Goal: Transaction & Acquisition: Purchase product/service

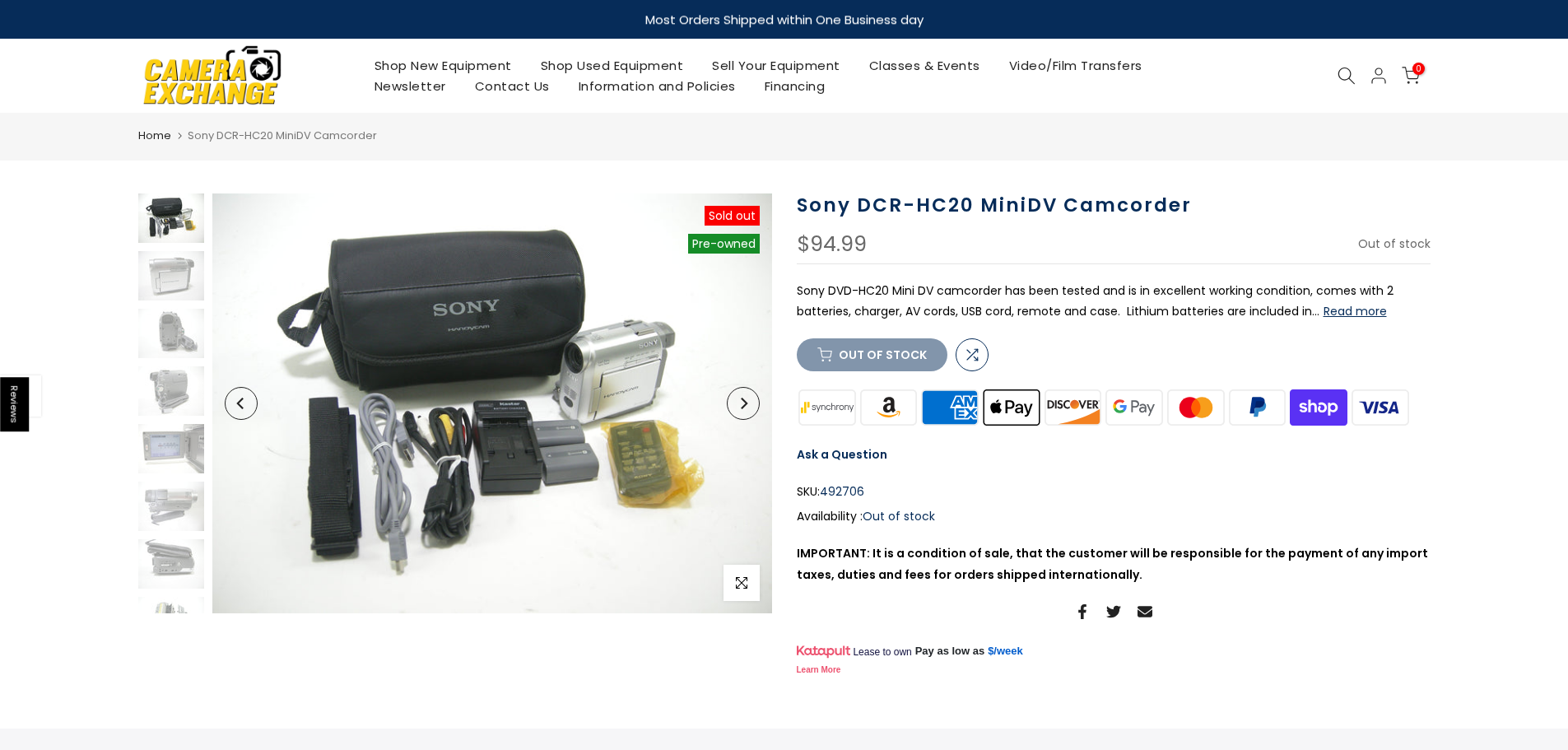
click at [496, 461] on img at bounding box center [492, 403] width 560 height 420
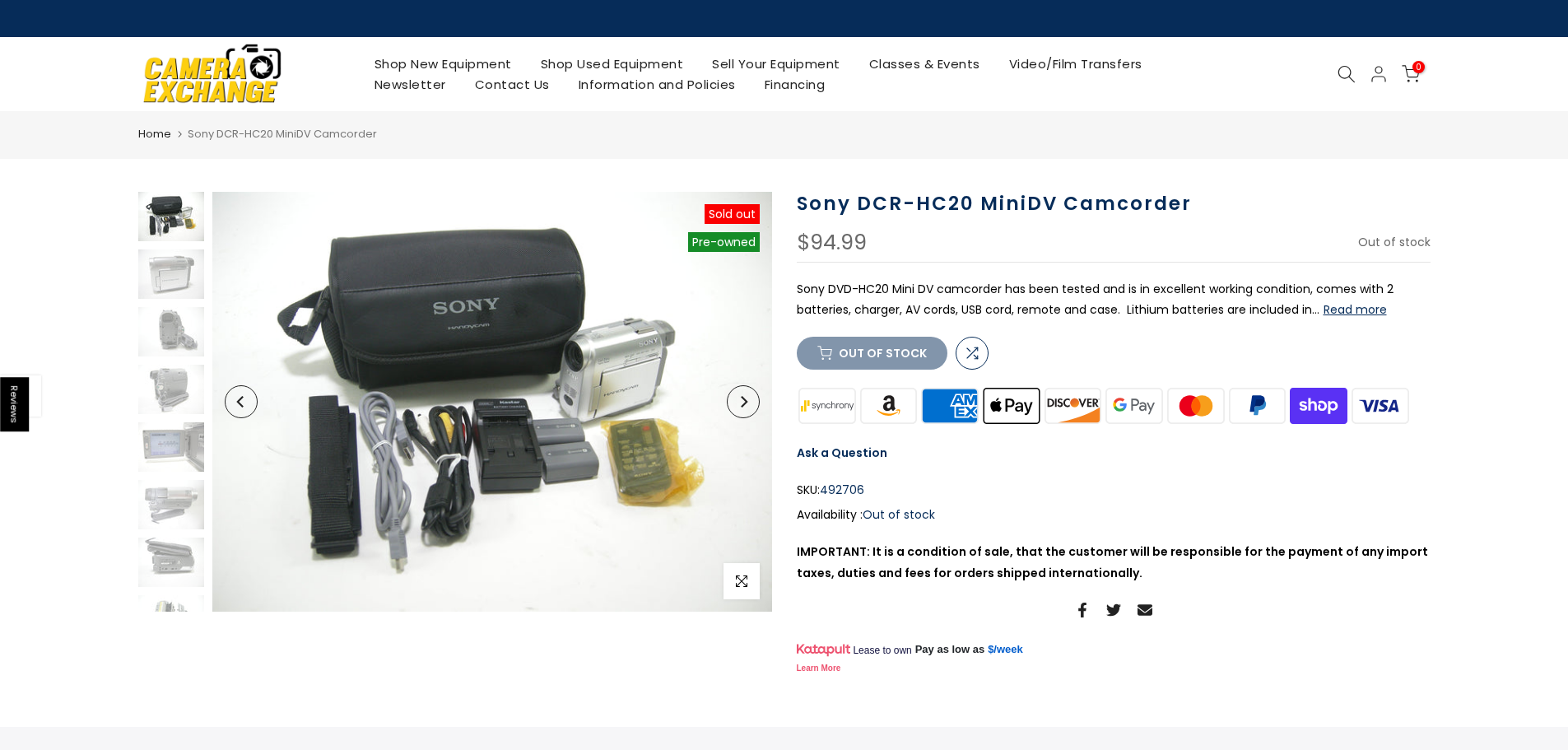
click at [496, 461] on img at bounding box center [492, 401] width 560 height 420
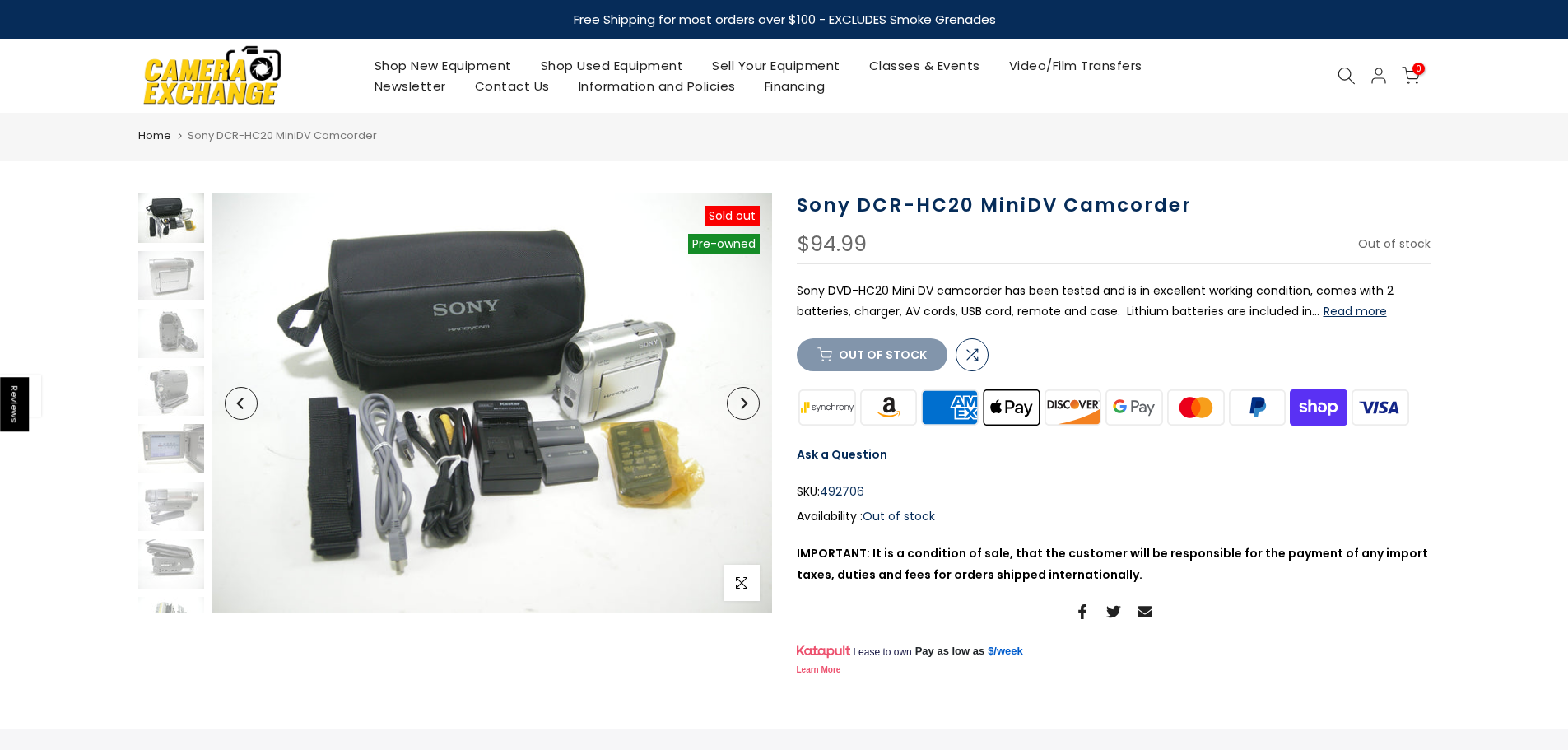
click at [496, 461] on img at bounding box center [492, 403] width 560 height 420
click at [745, 409] on button "Next" at bounding box center [744, 403] width 33 height 33
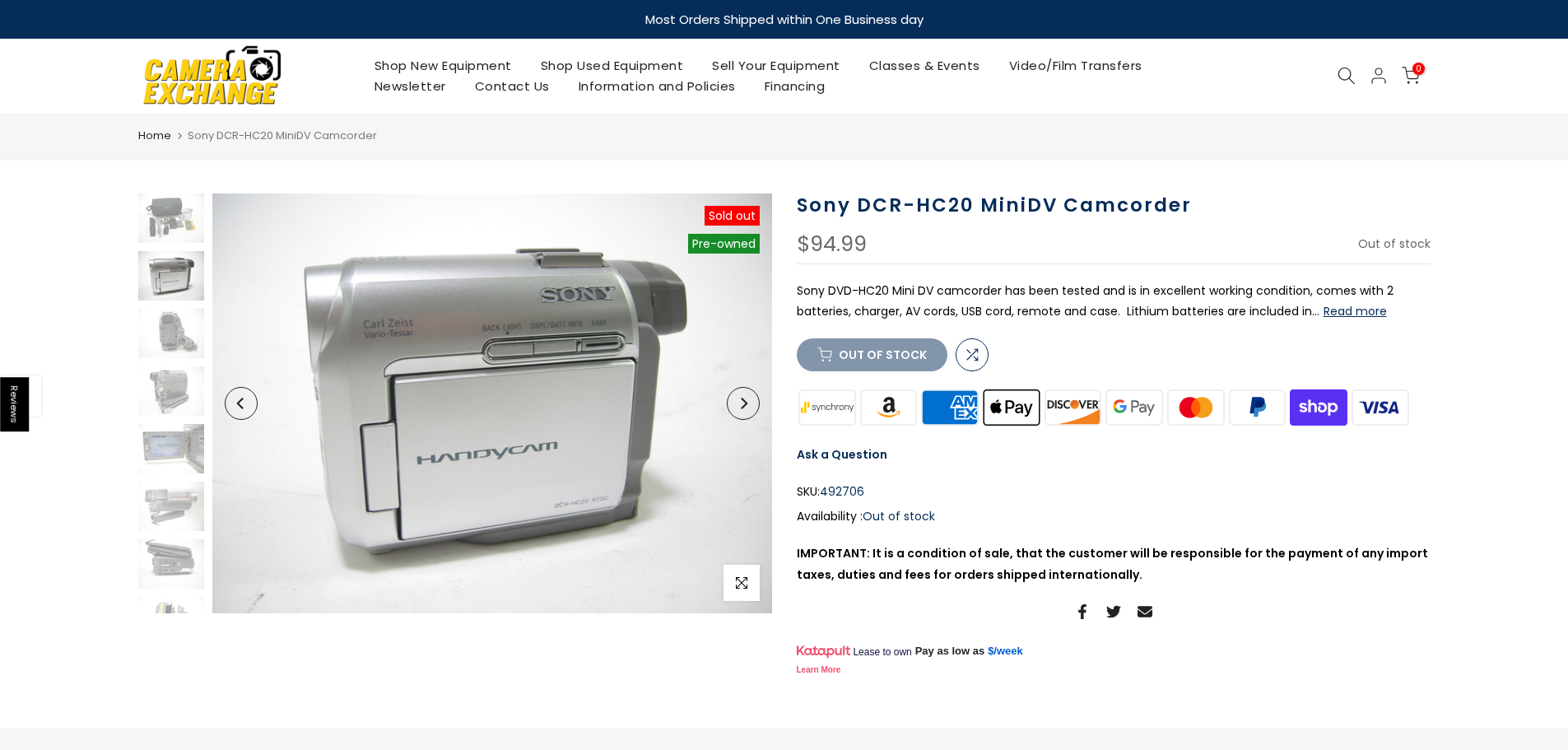
click at [745, 409] on button "Next" at bounding box center [744, 403] width 33 height 33
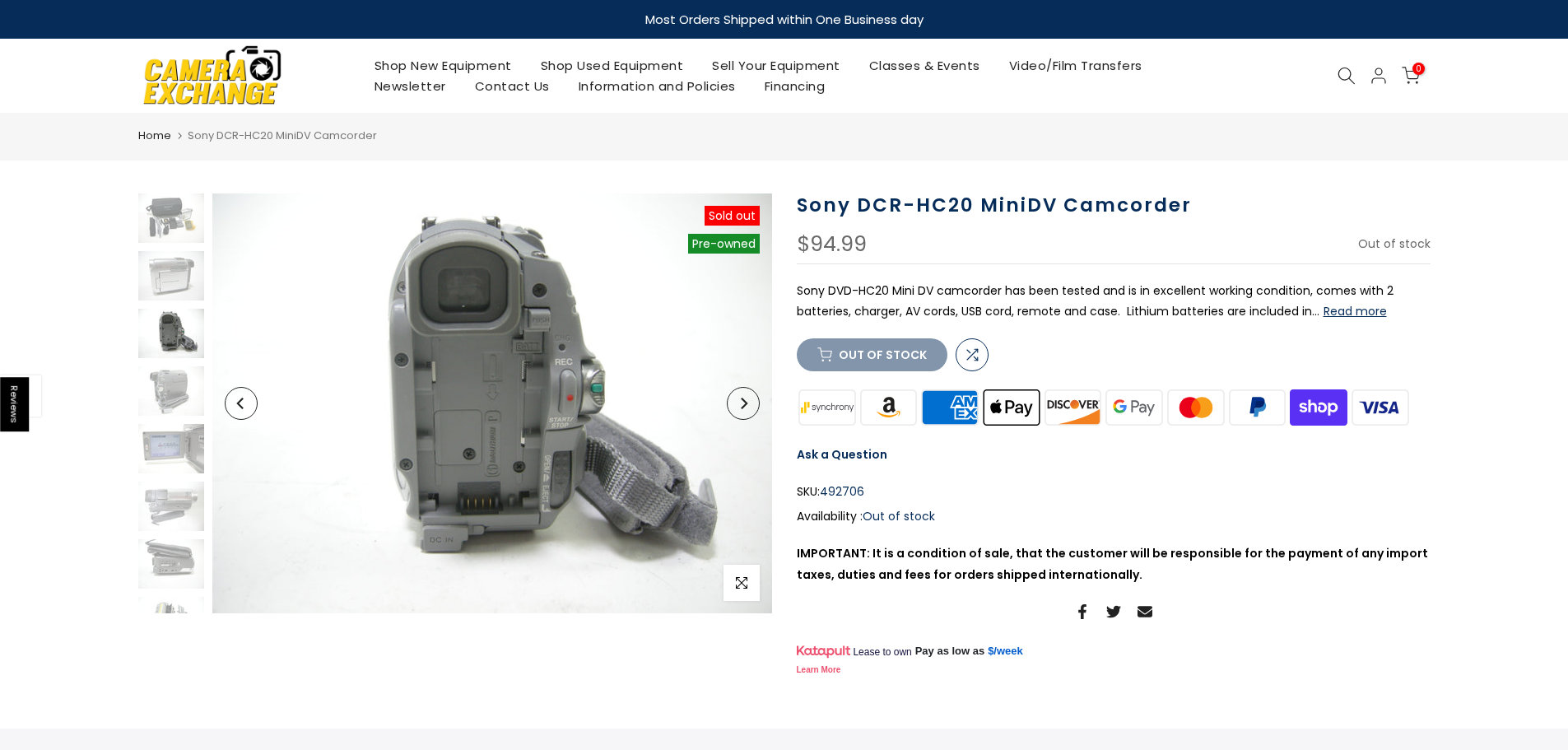
scroll to position [33, 0]
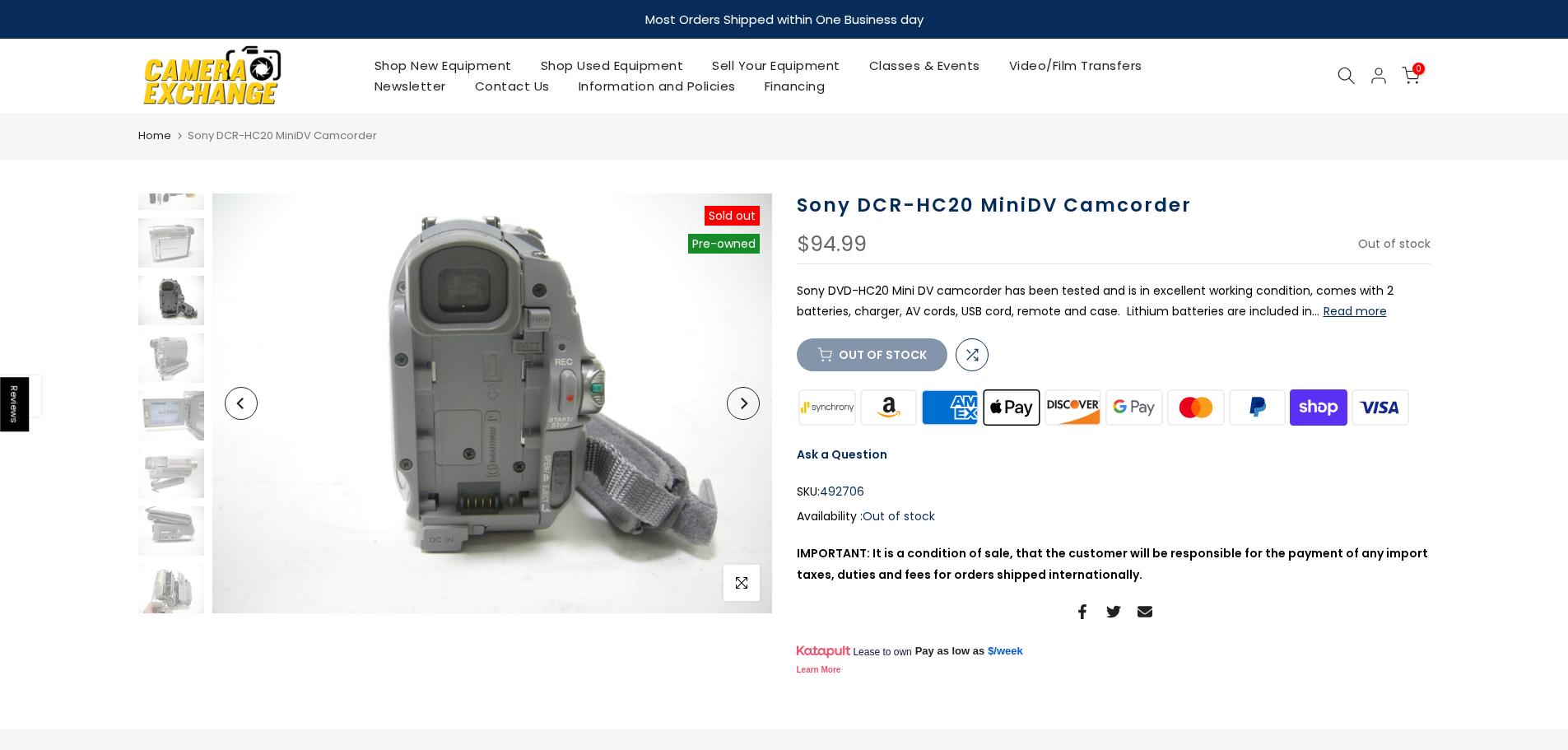
click at [745, 409] on button "Next" at bounding box center [744, 403] width 33 height 33
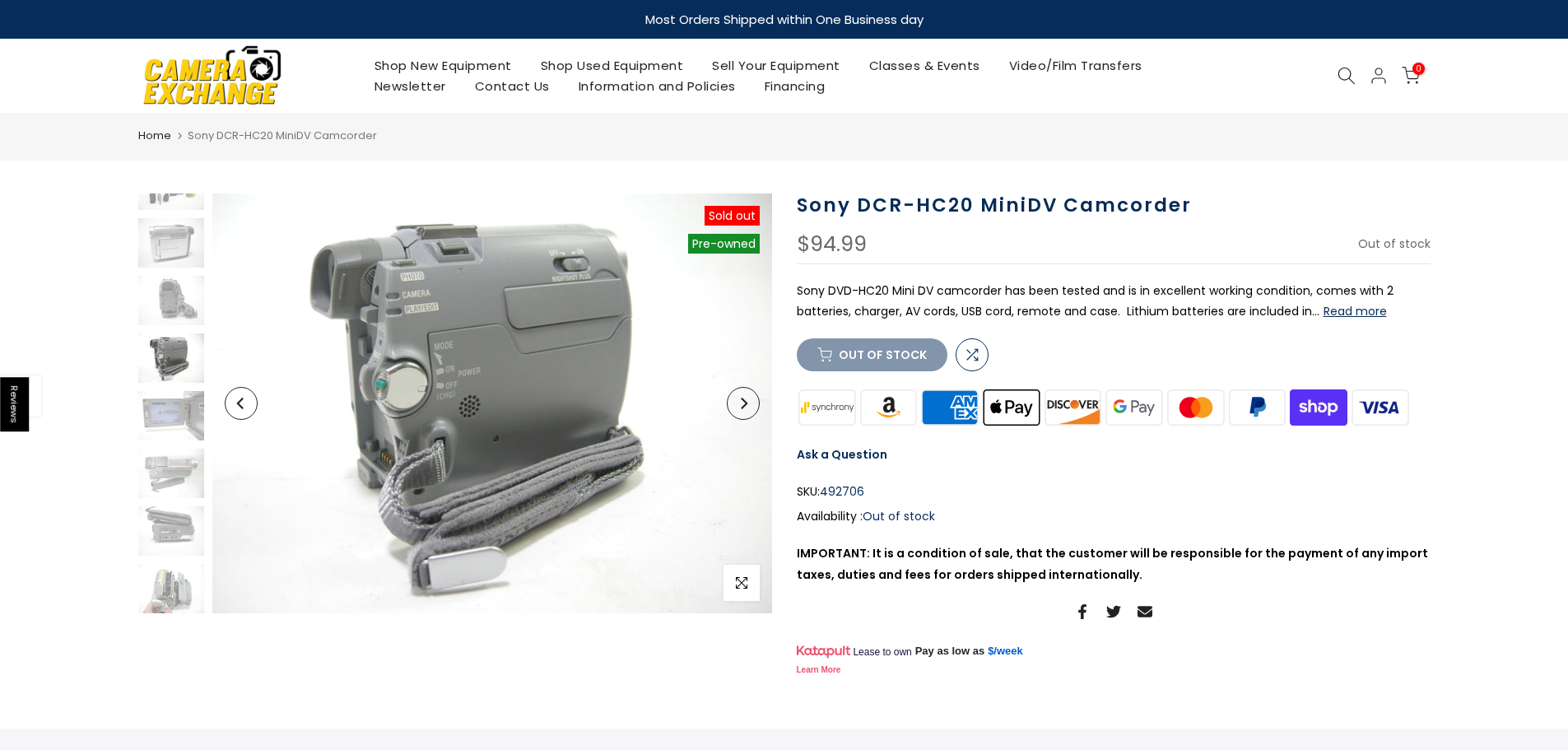
click at [745, 409] on button "Next" at bounding box center [744, 403] width 33 height 33
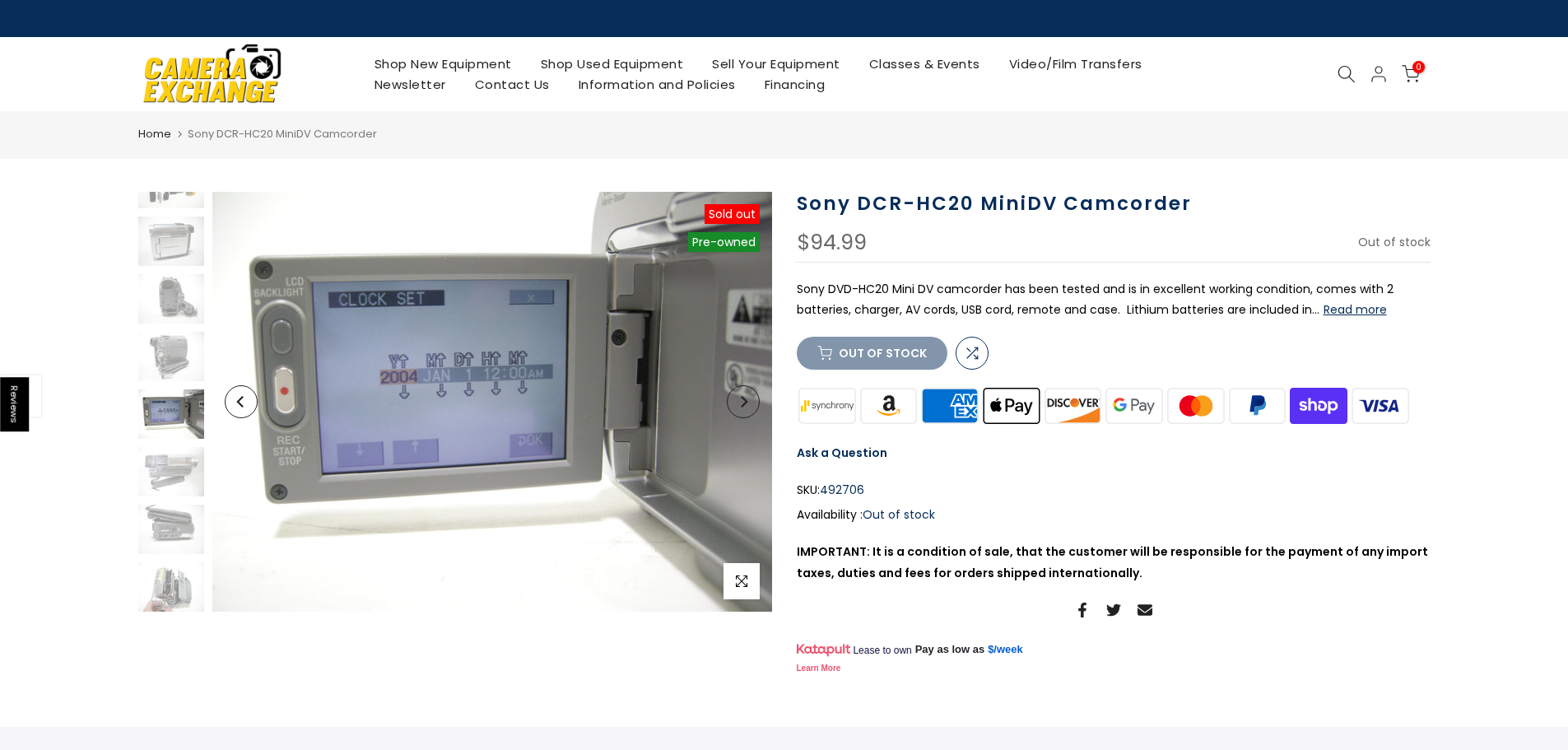
click at [745, 409] on button "Next" at bounding box center [744, 402] width 33 height 33
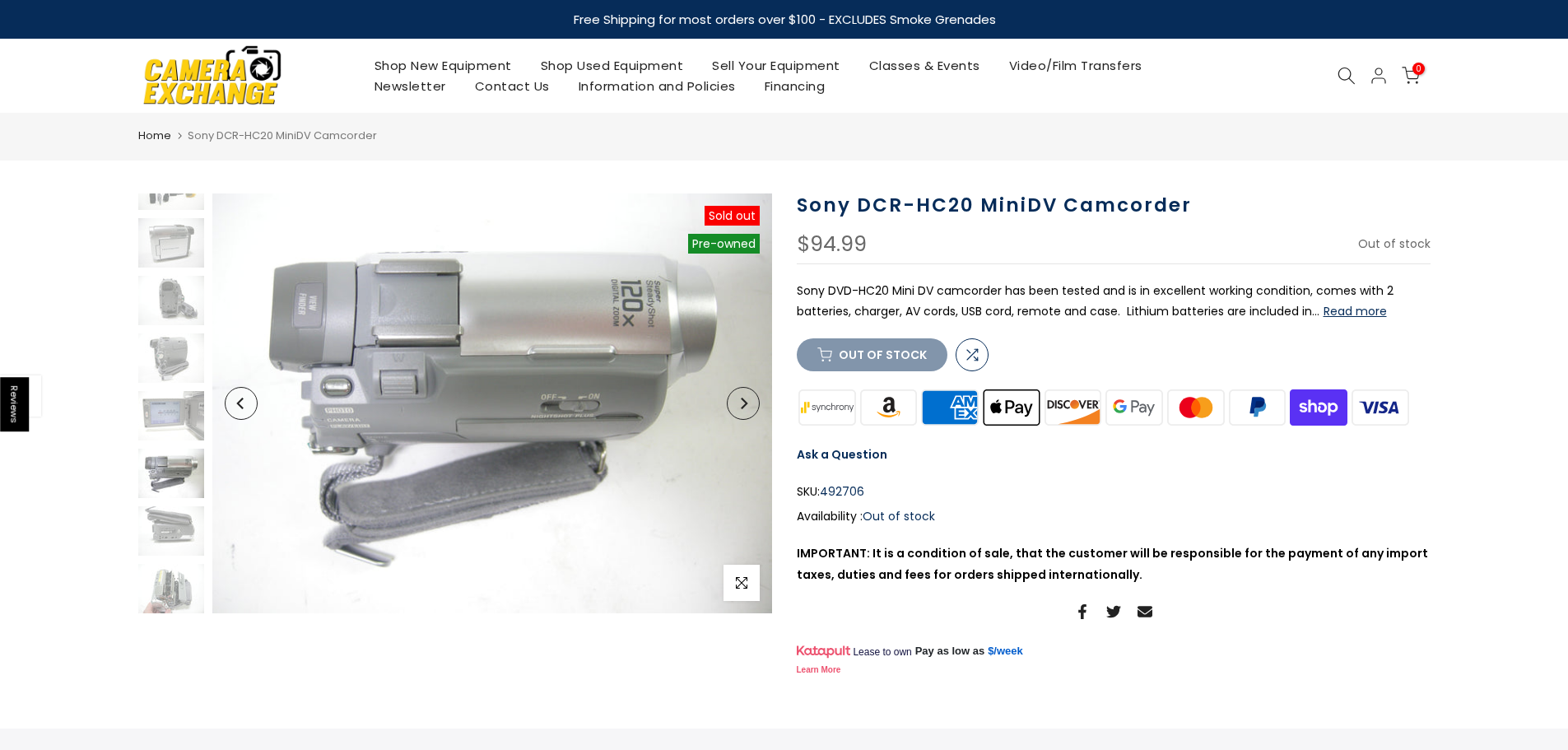
click at [745, 409] on button "Next" at bounding box center [744, 403] width 33 height 33
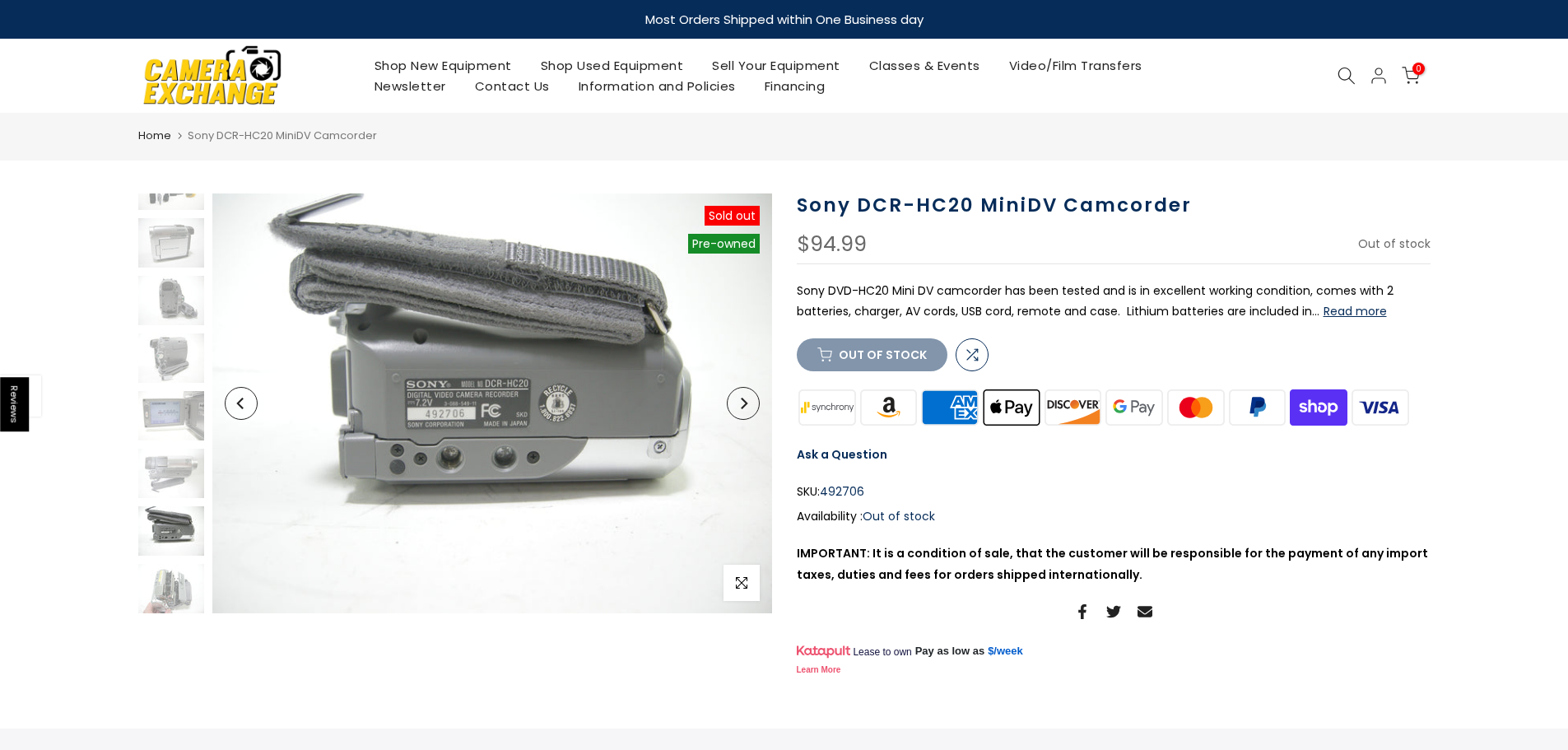
click at [745, 409] on button "Next" at bounding box center [744, 403] width 33 height 33
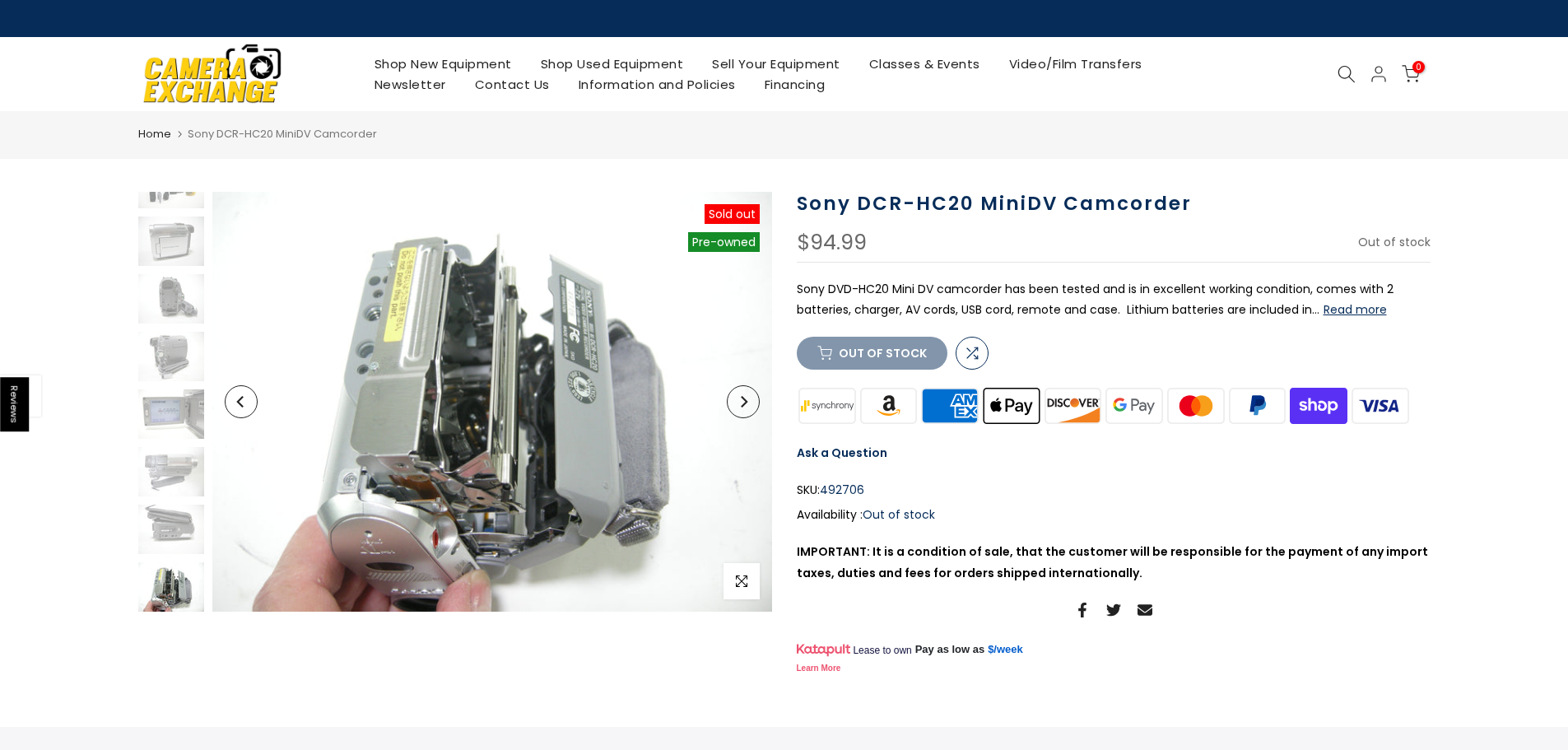
click at [745, 409] on button "Next" at bounding box center [744, 402] width 33 height 33
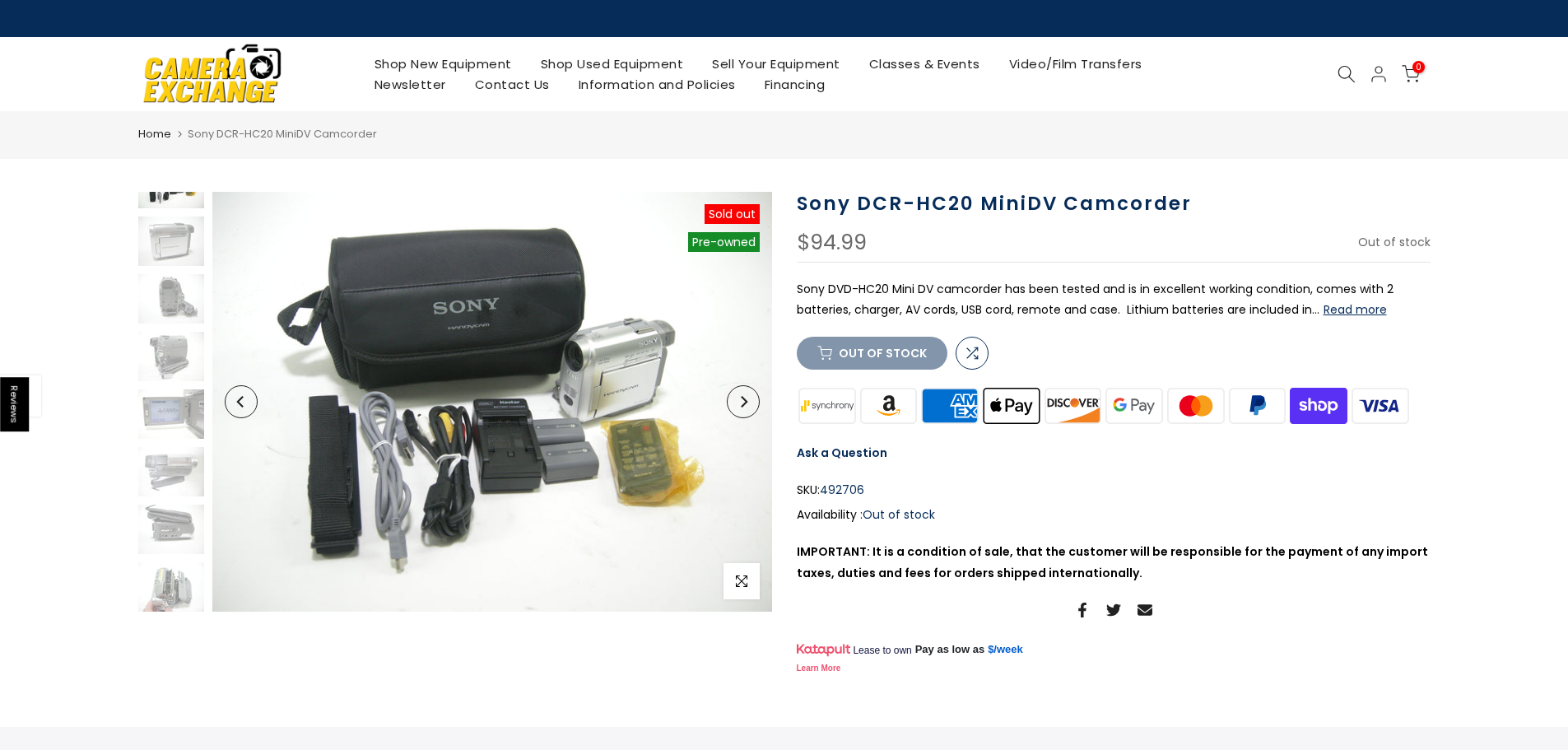
scroll to position [0, 0]
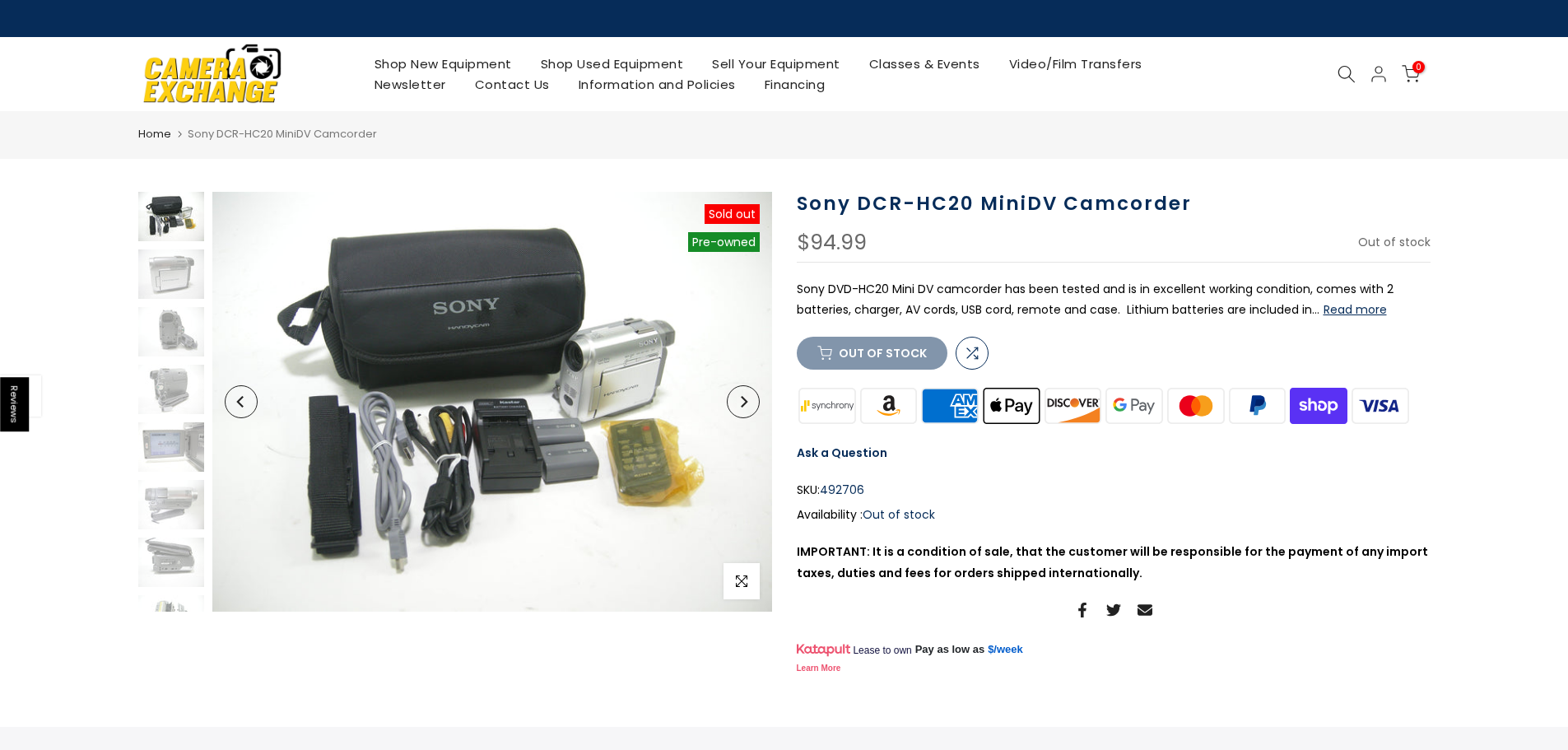
click at [745, 408] on button "Next" at bounding box center [744, 402] width 33 height 33
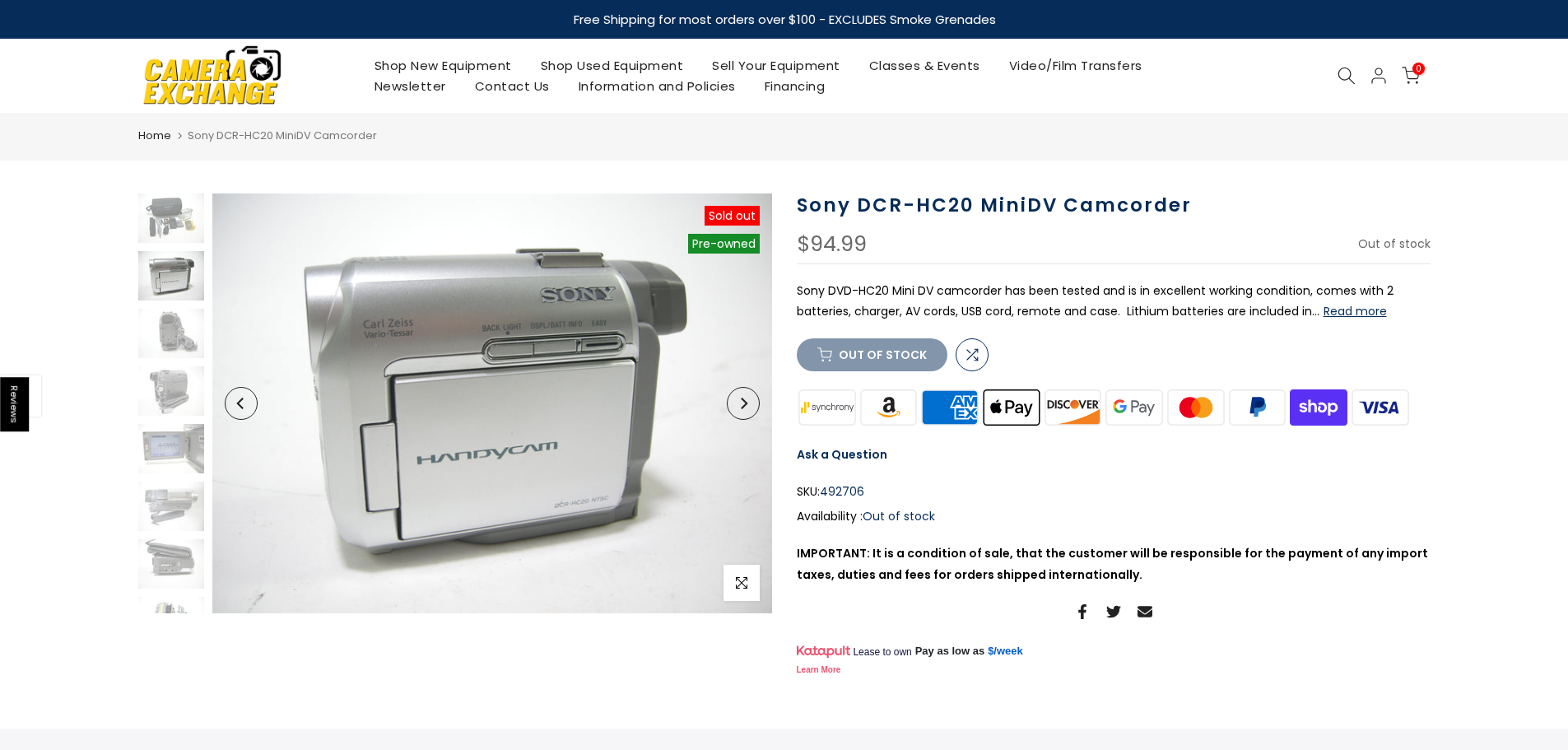
click at [745, 408] on icon "Next" at bounding box center [743, 403] width 11 height 11
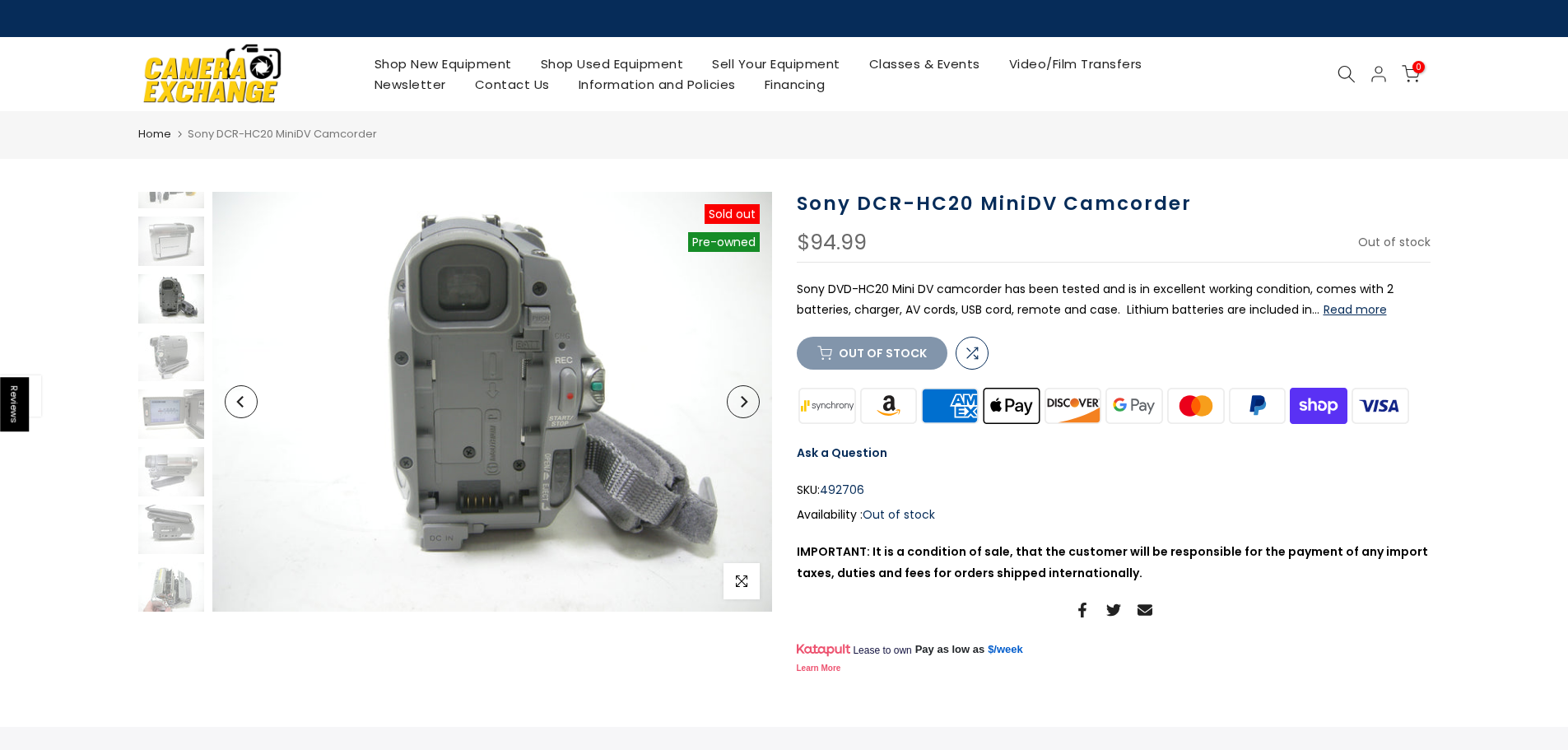
click at [745, 408] on button "Next" at bounding box center [744, 402] width 33 height 33
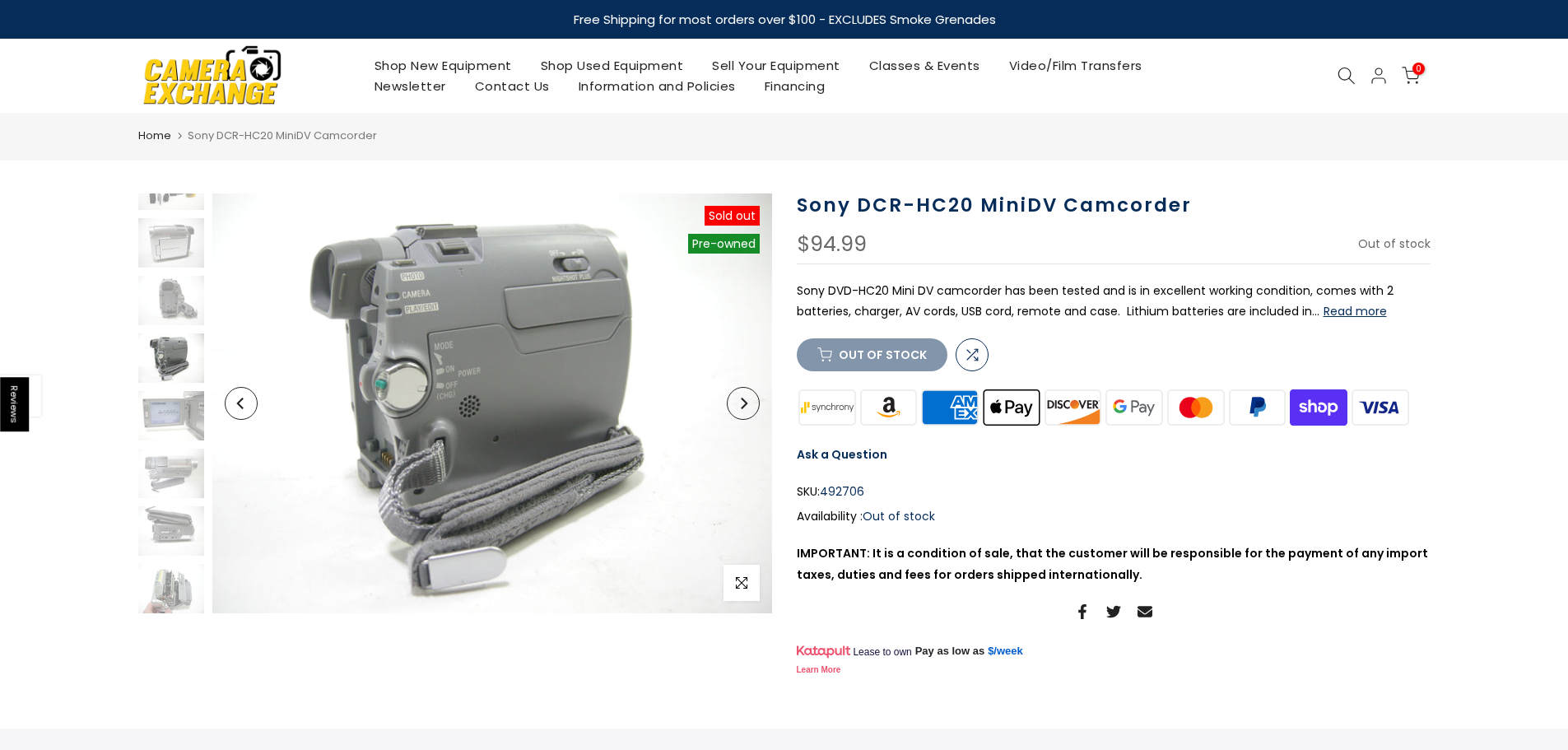
click at [745, 408] on icon "Next" at bounding box center [743, 403] width 11 height 11
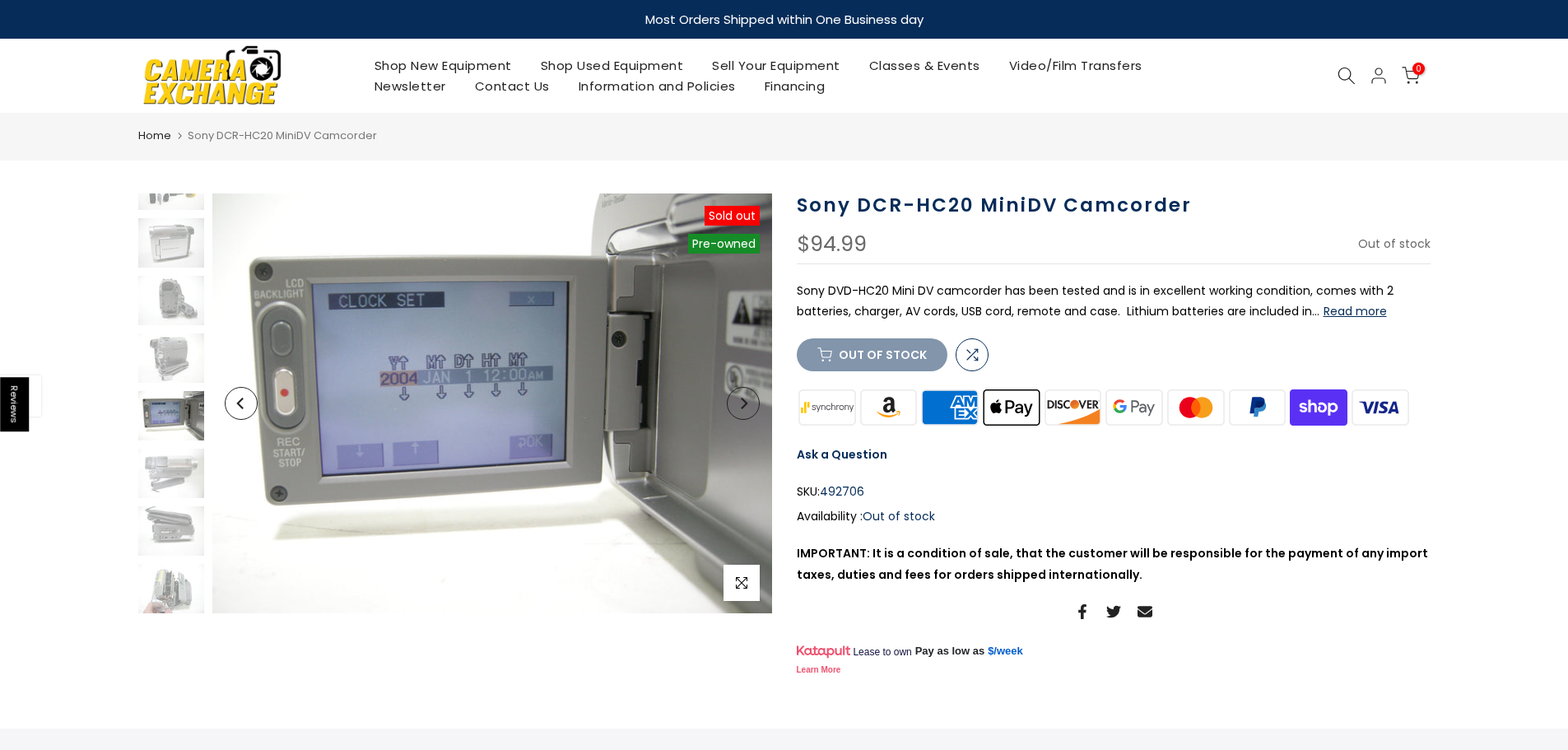
click at [745, 408] on icon "Next" at bounding box center [743, 403] width 11 height 11
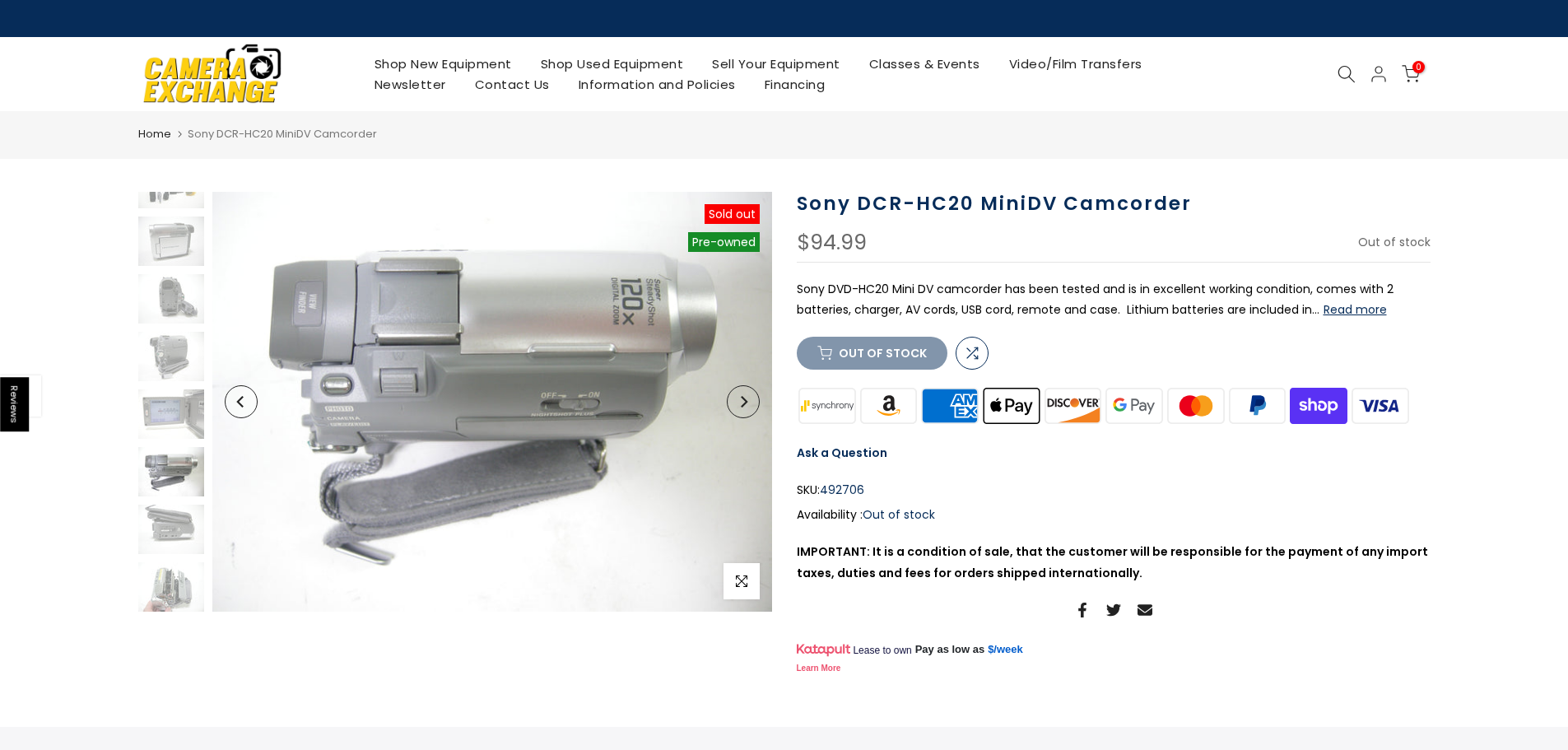
click at [745, 408] on button "Next" at bounding box center [744, 402] width 33 height 33
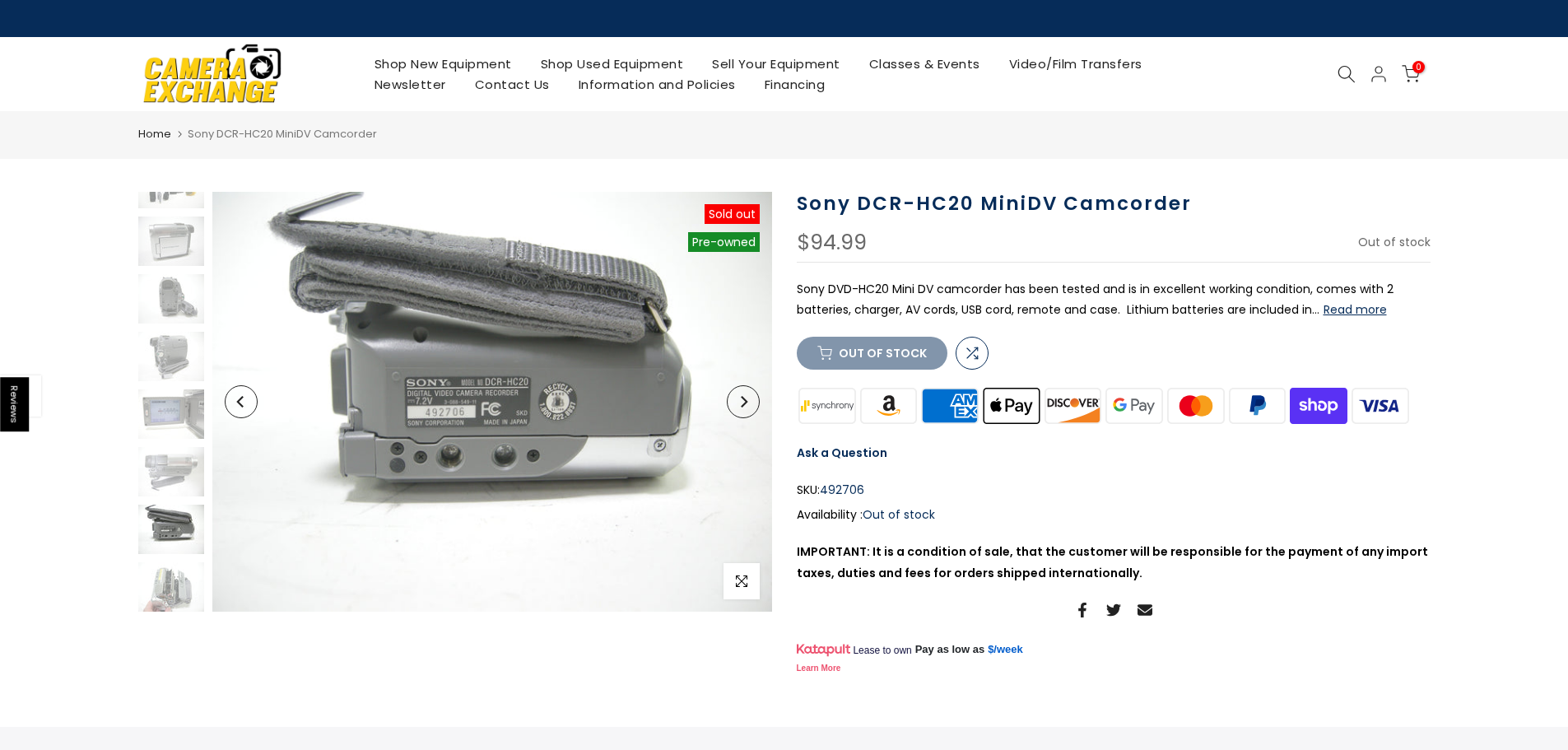
click at [745, 408] on button "Next" at bounding box center [744, 402] width 33 height 33
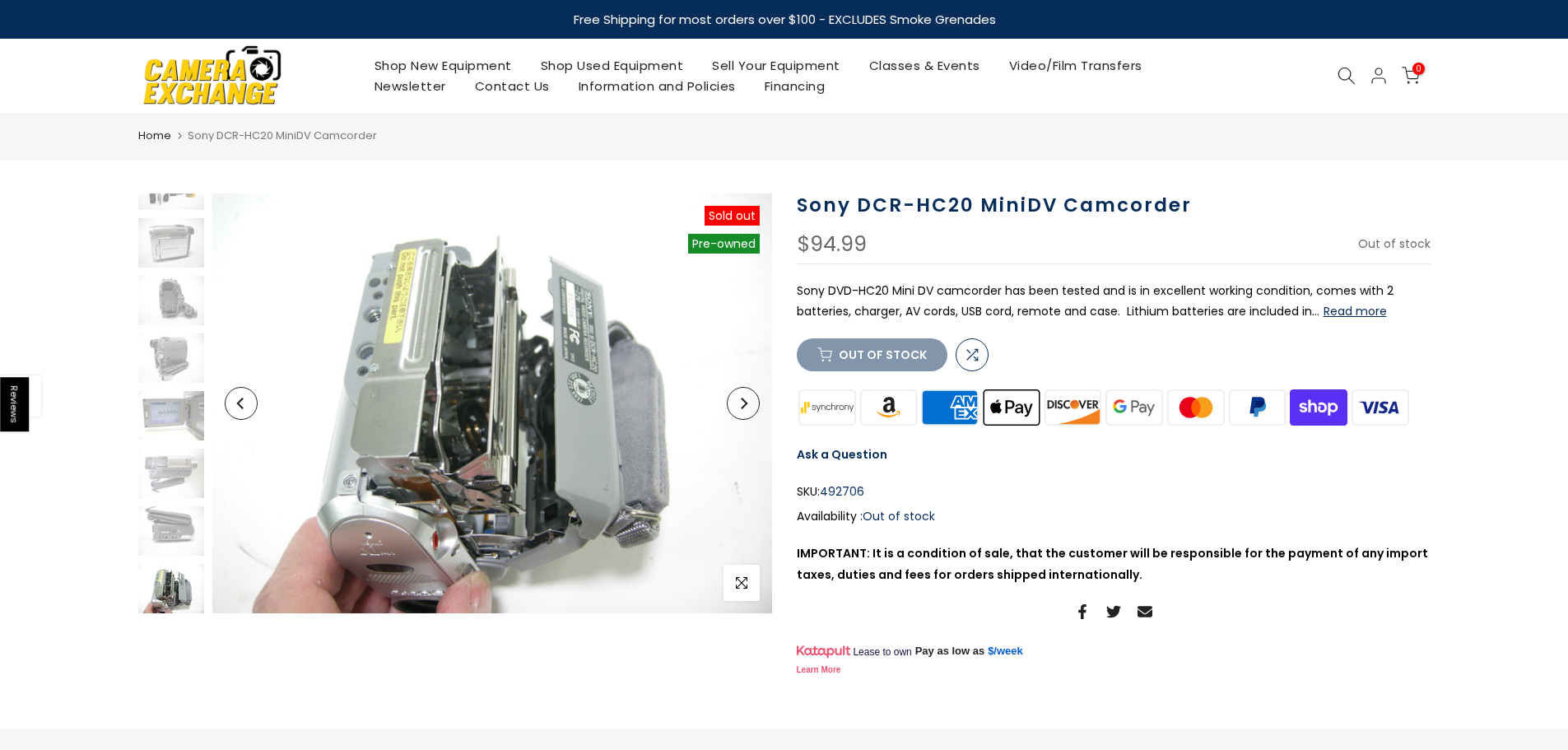
click at [745, 408] on icon "Next" at bounding box center [743, 403] width 11 height 11
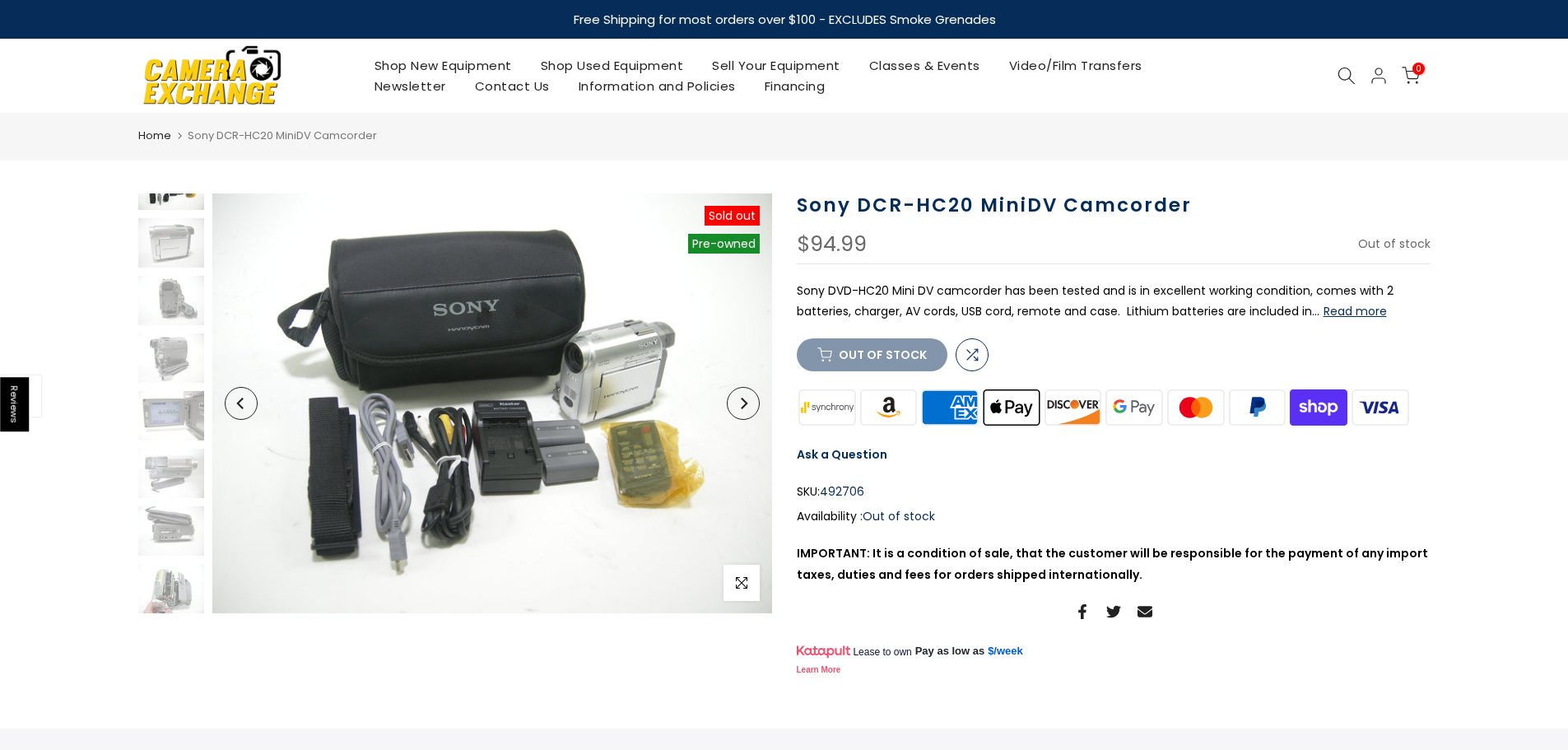
scroll to position [0, 0]
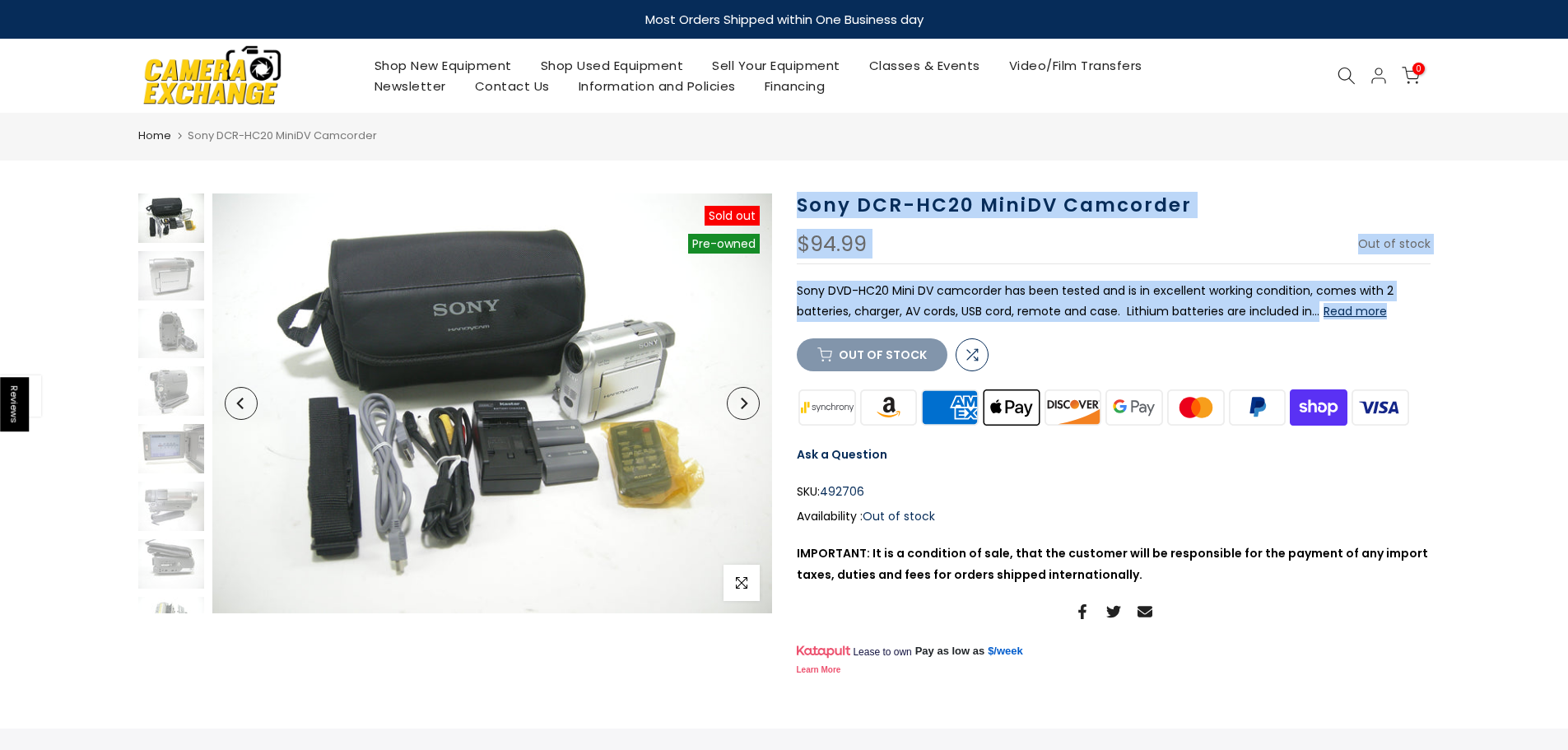
drag, startPoint x: 794, startPoint y: 203, endPoint x: 1413, endPoint y: 315, distance: 629.1
click at [1432, 311] on div "Sony DCR-HC20 MiniDV Camcorder $94.99 In Stock Pre order Out of stock Sony DVD-…" at bounding box center [1114, 436] width 659 height 486
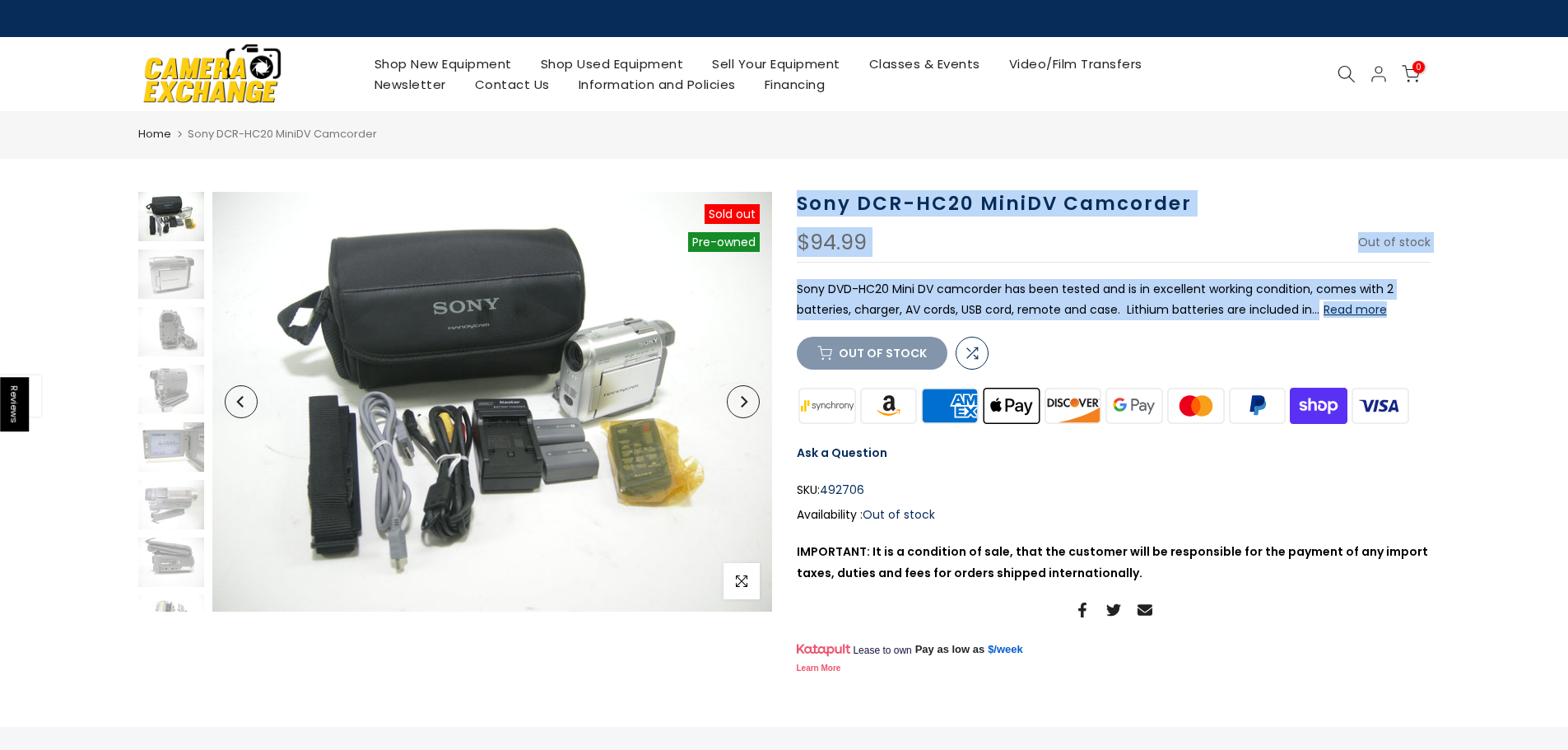
click at [1345, 310] on button "Read more" at bounding box center [1355, 310] width 63 height 15
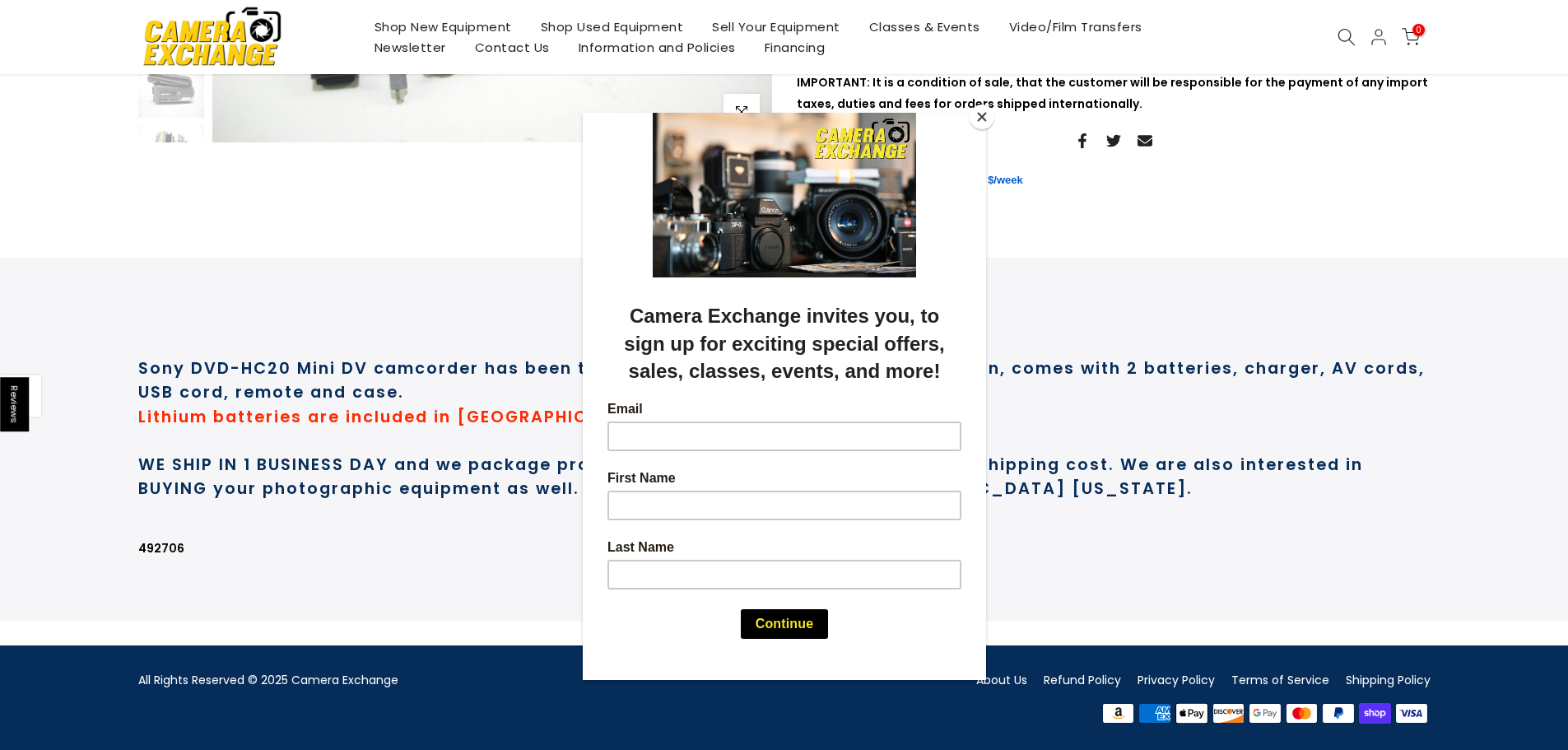
scroll to position [521, 0]
click at [313, 279] on div at bounding box center [784, 375] width 1568 height 750
drag, startPoint x: 982, startPoint y: 114, endPoint x: 938, endPoint y: 130, distance: 46.8
click at [981, 114] on button "Close" at bounding box center [982, 117] width 24 height 24
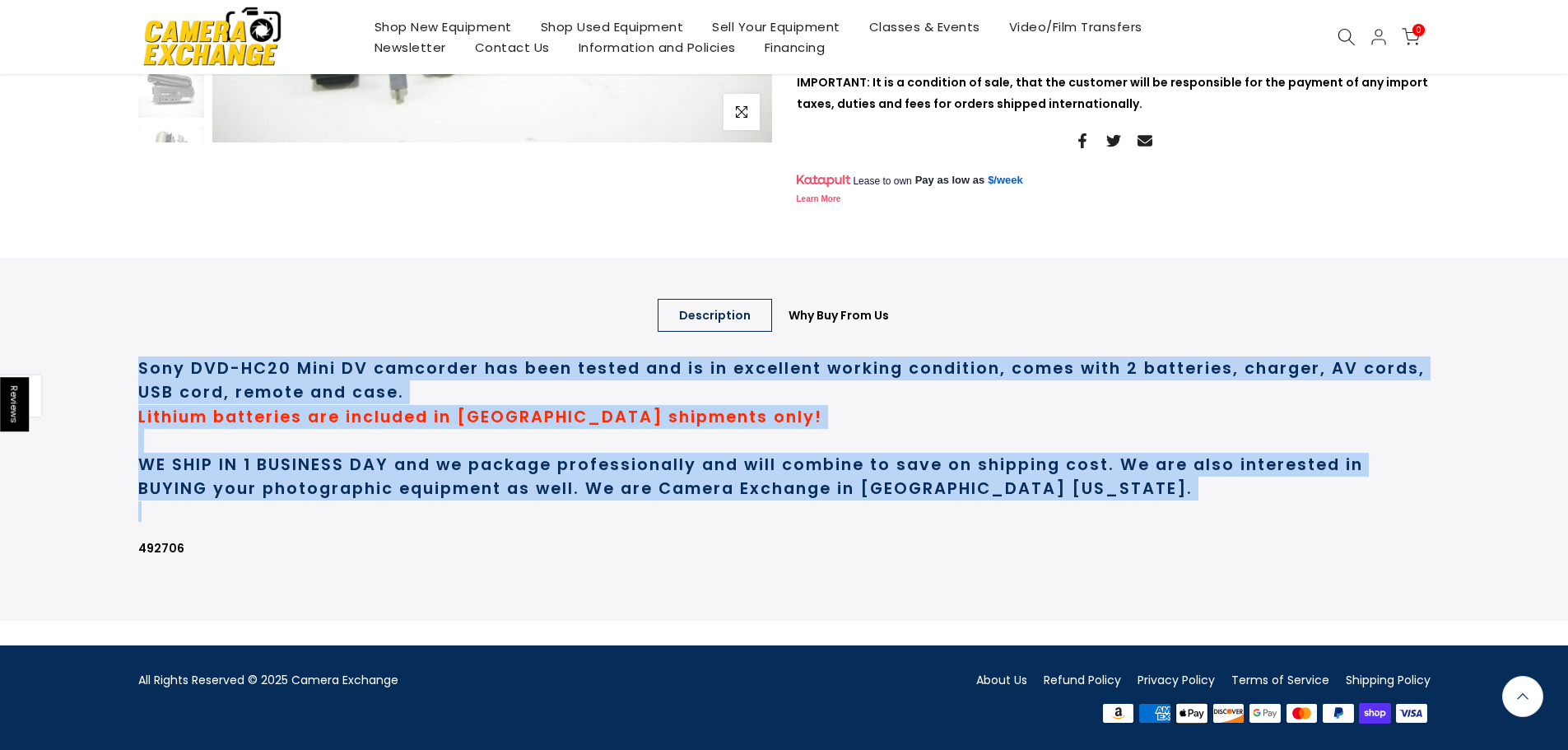
drag, startPoint x: 139, startPoint y: 362, endPoint x: 1227, endPoint y: 511, distance: 1098.2
click at [1227, 511] on div "Sony DVD-HC20 Mini DV camcorder has been tested and is in excellent working con…" at bounding box center [784, 466] width 1292 height 260
copy div "Sony DVD-HC20 Mini DV camcorder has been tested and is in excellent working con…"
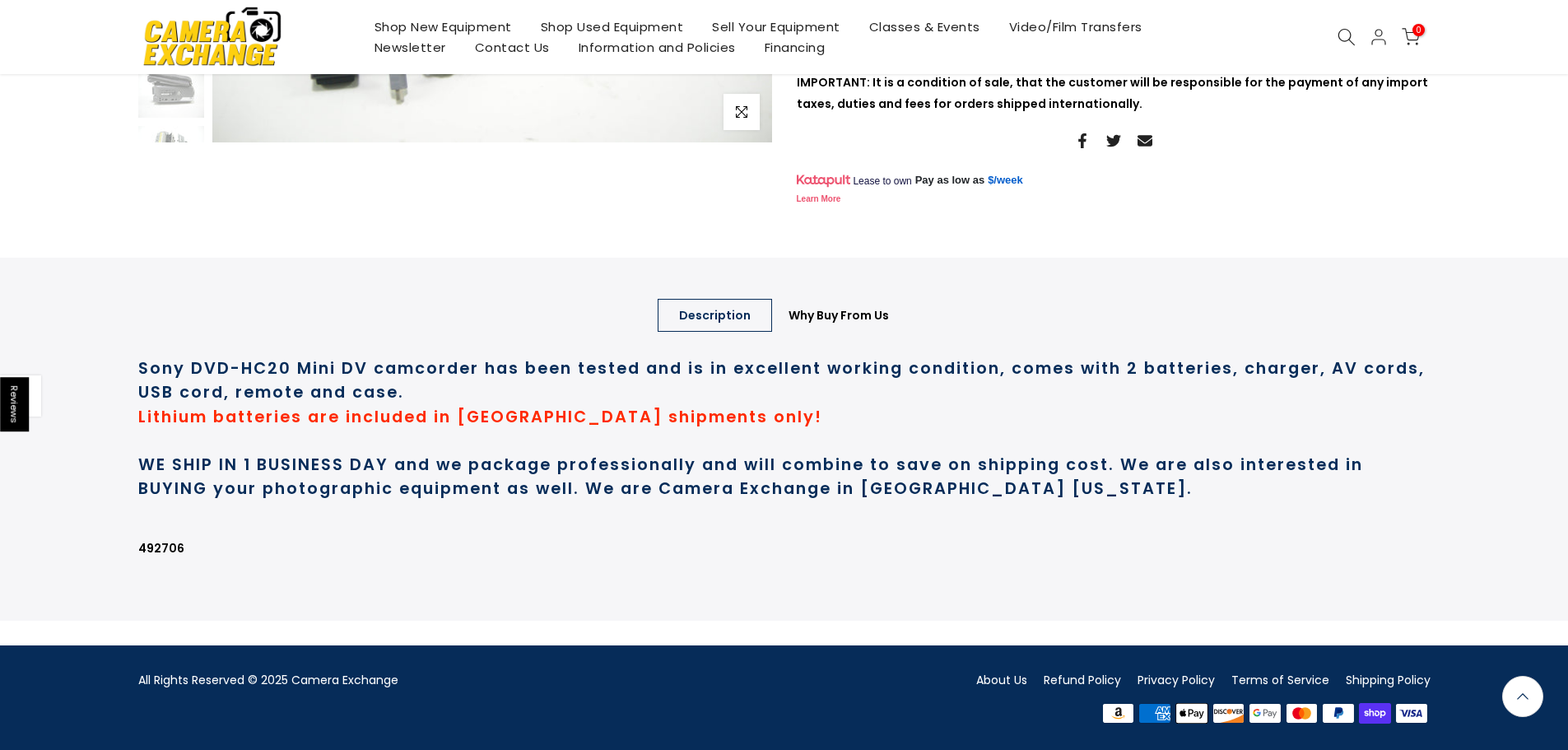
click at [582, 284] on div "Description Why Buy From Us Description Sony DVD-HC20 Mini DV camcorder has bee…" at bounding box center [784, 439] width 1292 height 363
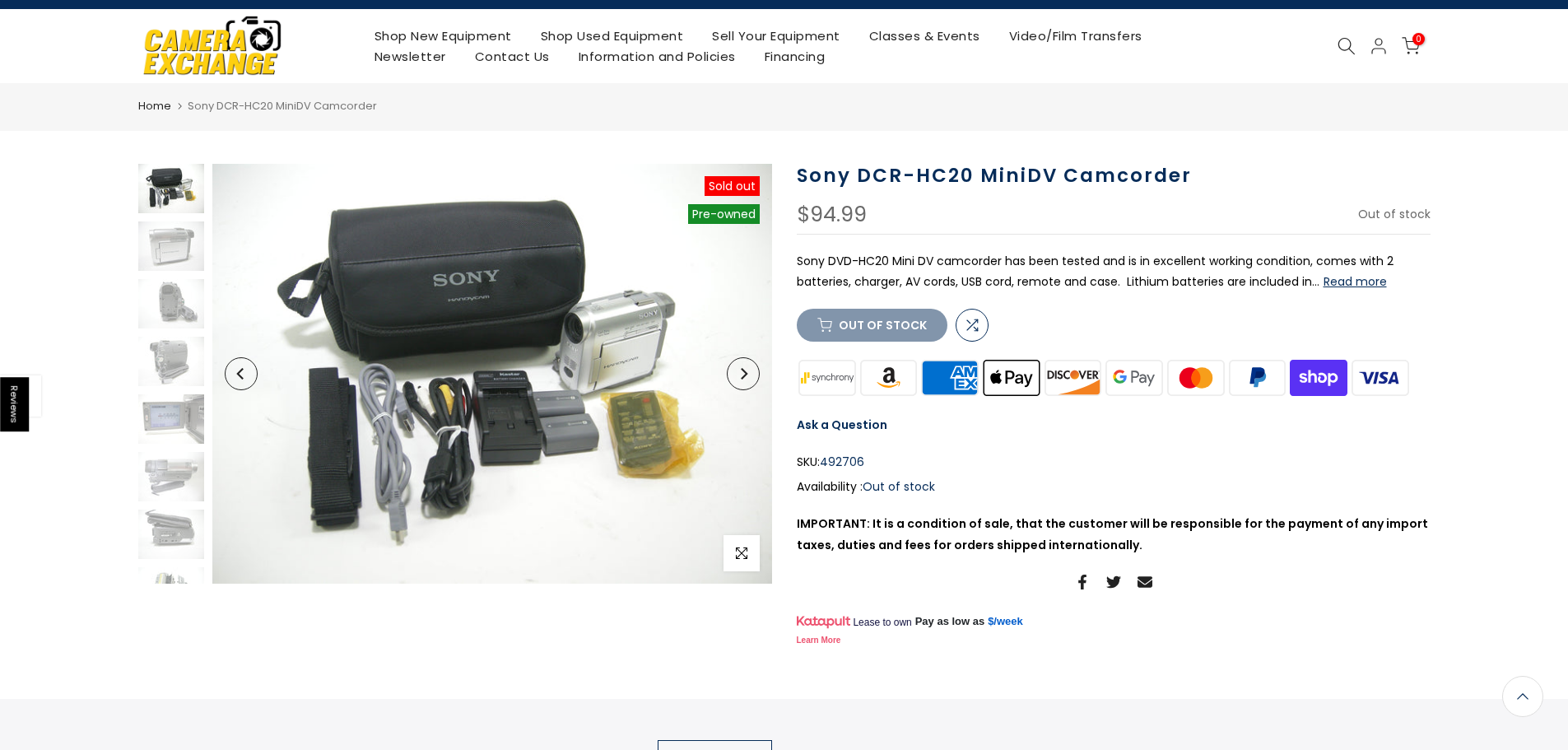
scroll to position [27, 0]
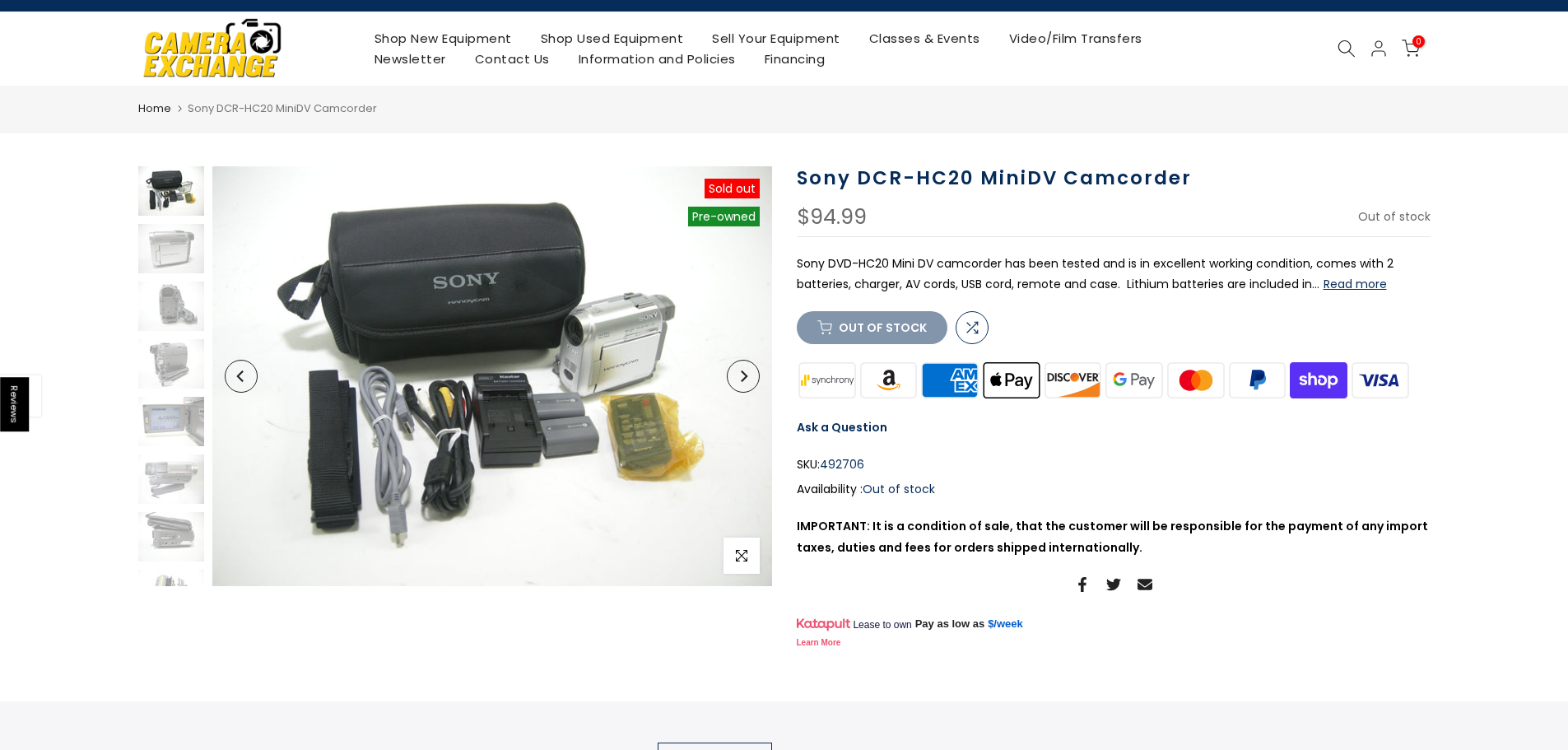
click at [1354, 282] on button "Read more" at bounding box center [1355, 284] width 63 height 15
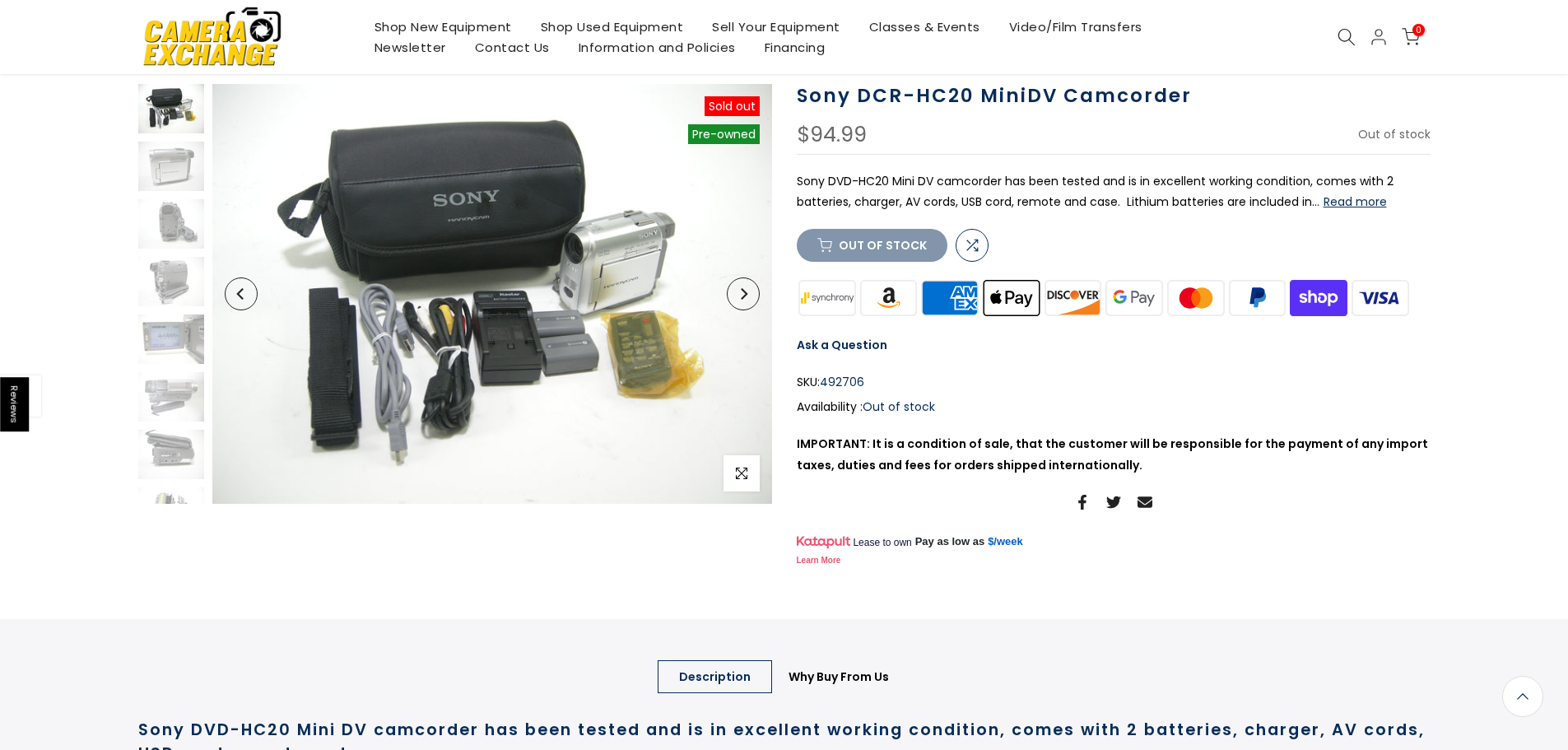
scroll to position [111, 0]
